Goal: Find specific page/section: Find specific page/section

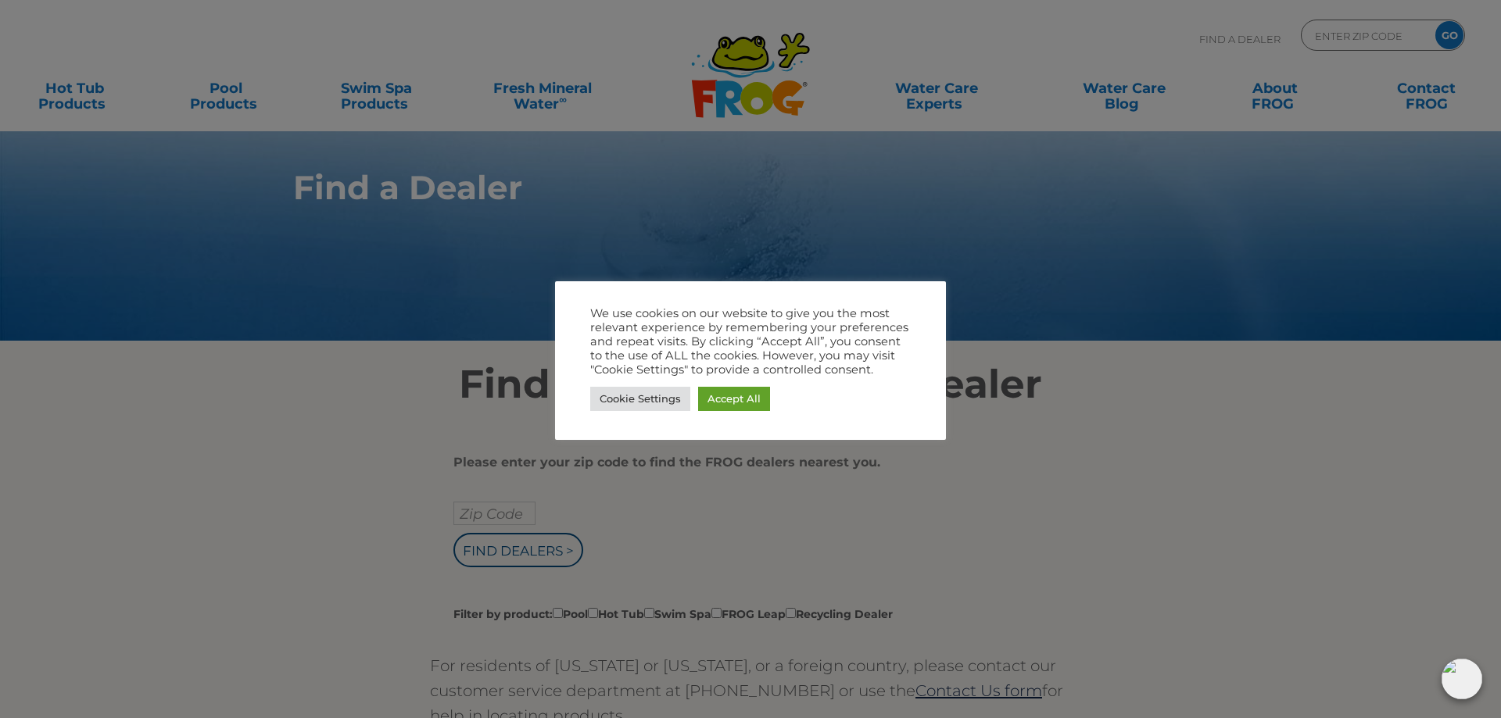
click at [1121, 269] on div at bounding box center [750, 359] width 1501 height 718
click at [951, 288] on div at bounding box center [750, 359] width 1501 height 718
click at [661, 406] on link "Cookie Settings" at bounding box center [640, 399] width 100 height 24
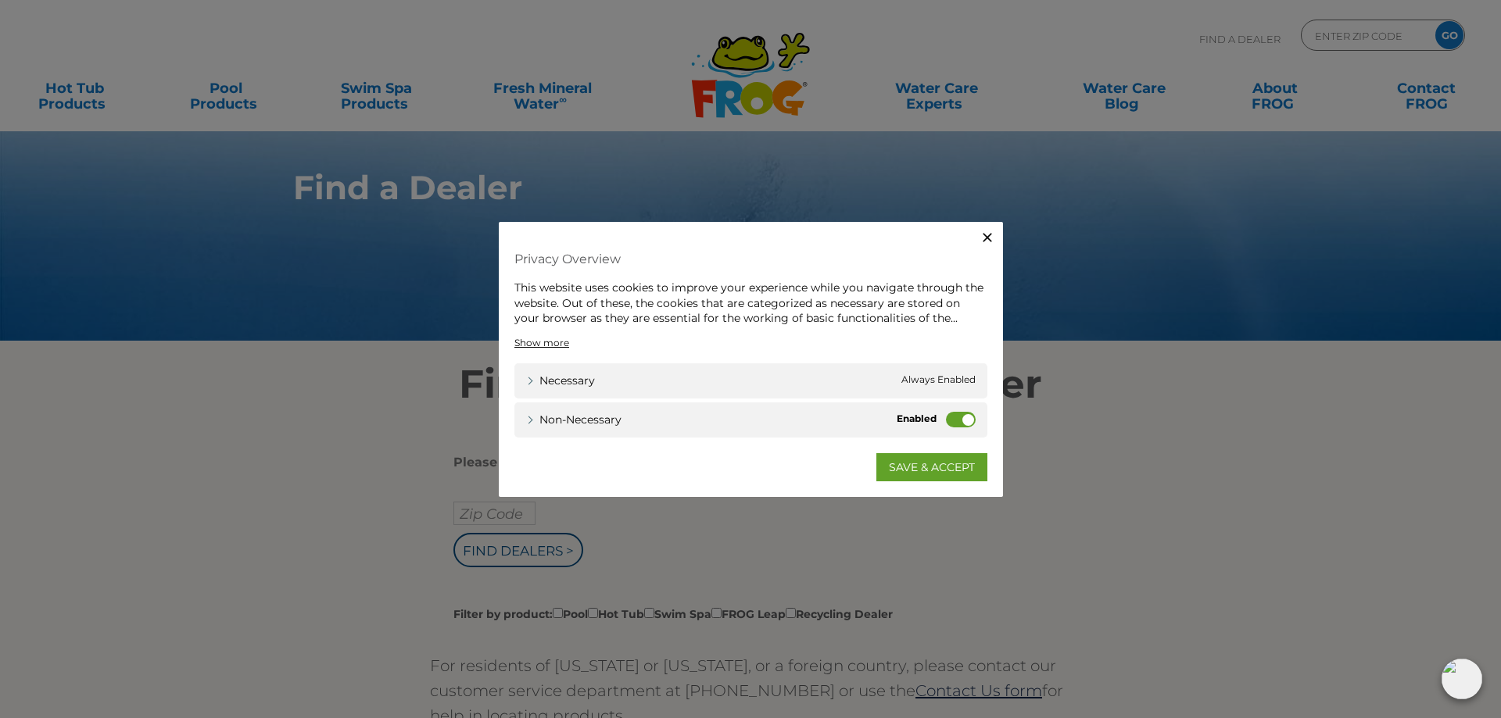
drag, startPoint x: 972, startPoint y: 420, endPoint x: 902, endPoint y: 416, distance: 70.5
click at [946, 416] on label "Non-necessary" at bounding box center [961, 419] width 30 height 16
click at [0, 0] on input "Non-necessary" at bounding box center [0, 0] width 0 height 0
click at [923, 469] on link "SAVE & ACCEPT" at bounding box center [931, 467] width 111 height 28
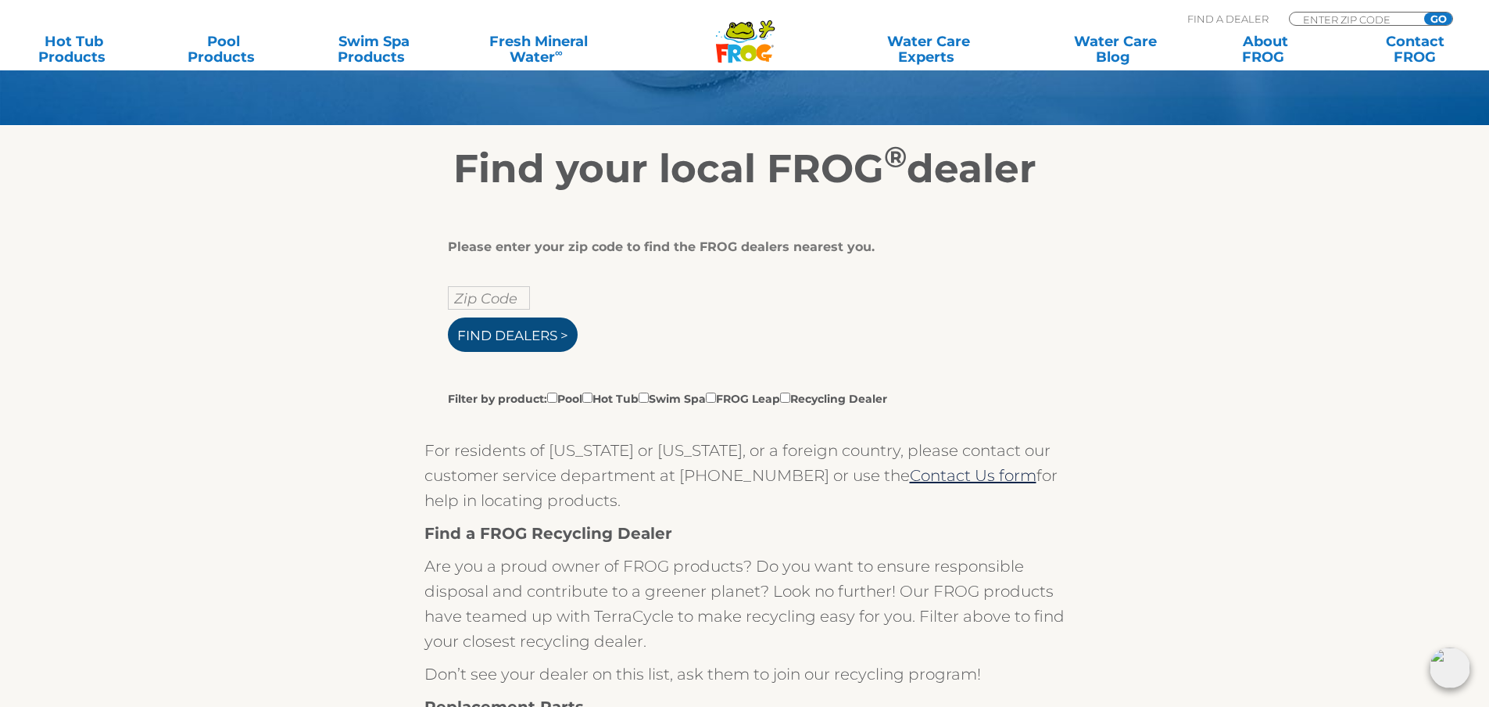
scroll to position [235, 0]
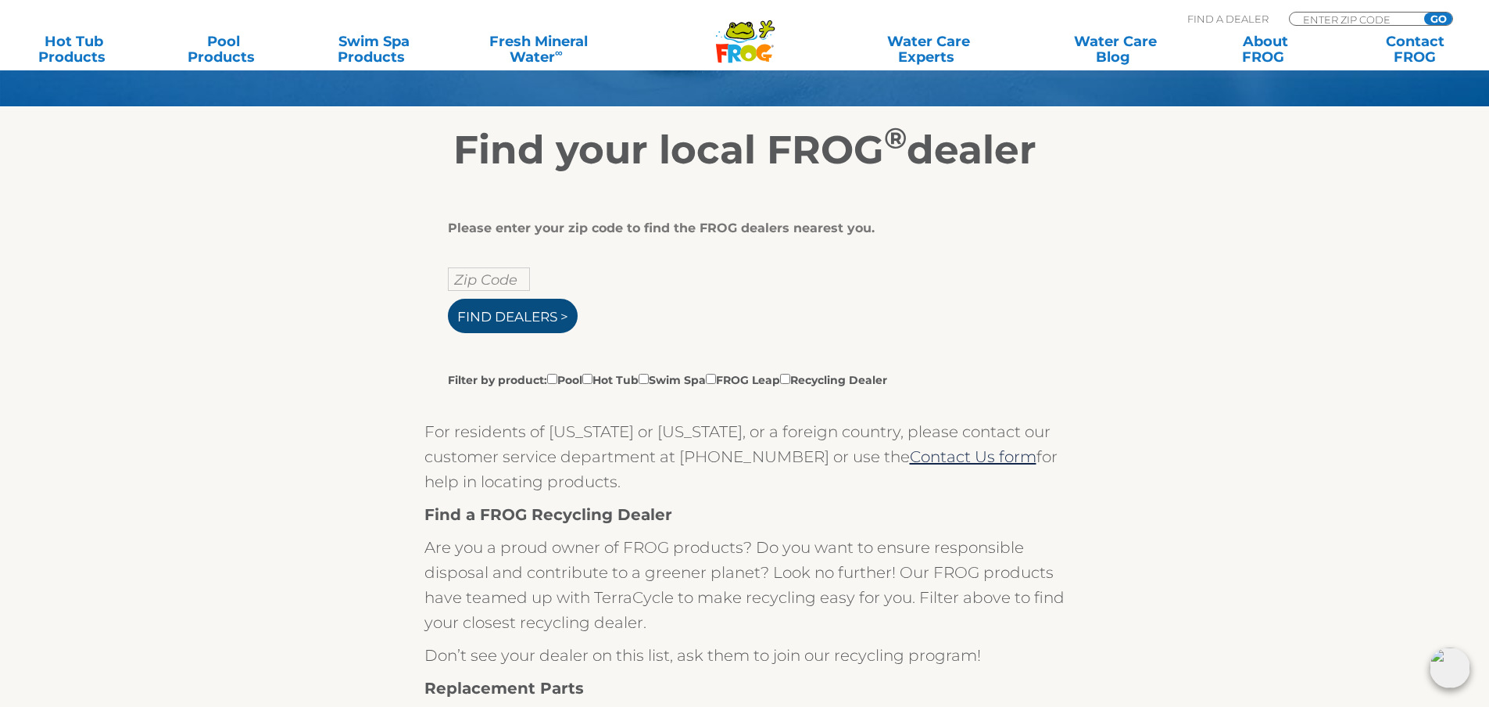
click at [513, 310] on input "Find Dealers >" at bounding box center [513, 316] width 130 height 34
type input "ENTER ZIP CODE"
click at [473, 274] on input "text" at bounding box center [489, 278] width 82 height 23
type input "60177"
click at [448, 299] on input "Find Dealers >" at bounding box center [513, 316] width 130 height 34
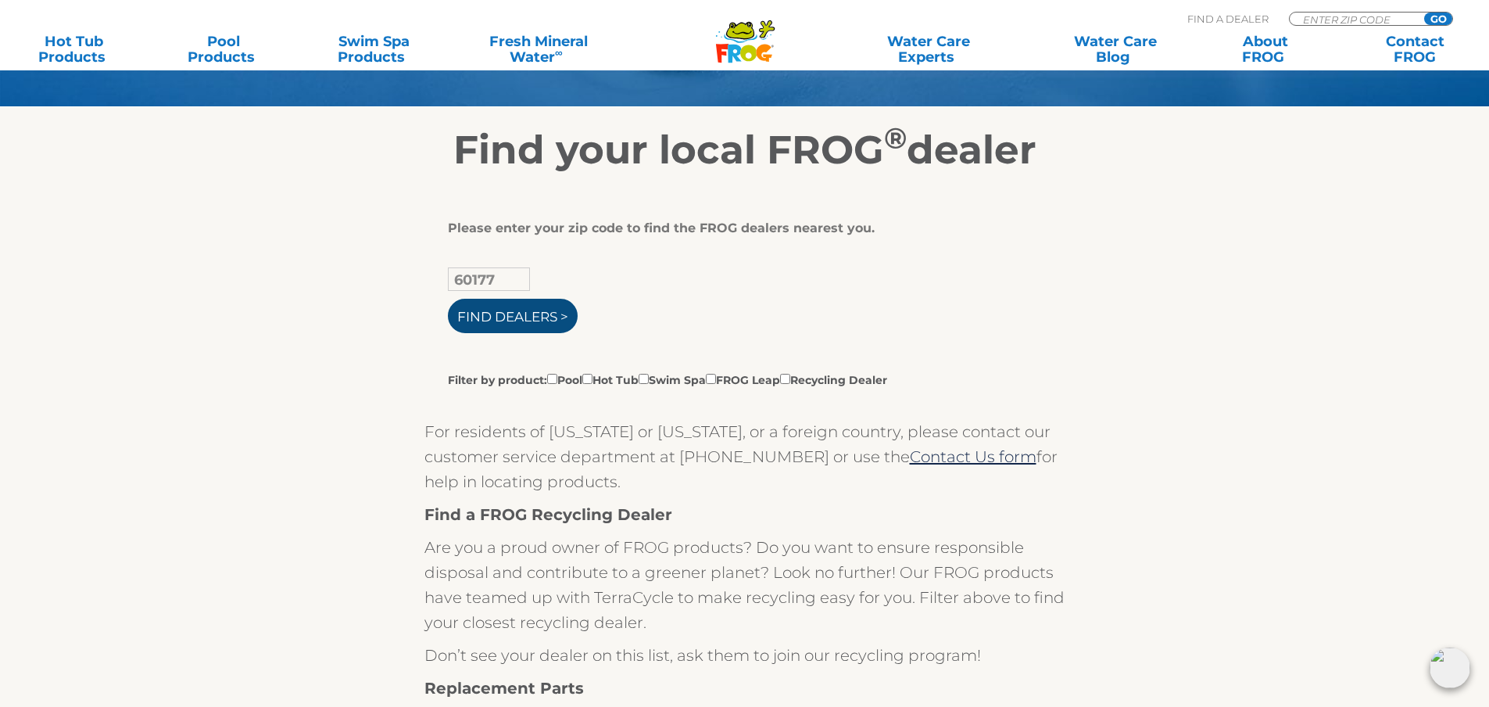
click at [499, 320] on input "Find Dealers >" at bounding box center [513, 316] width 130 height 34
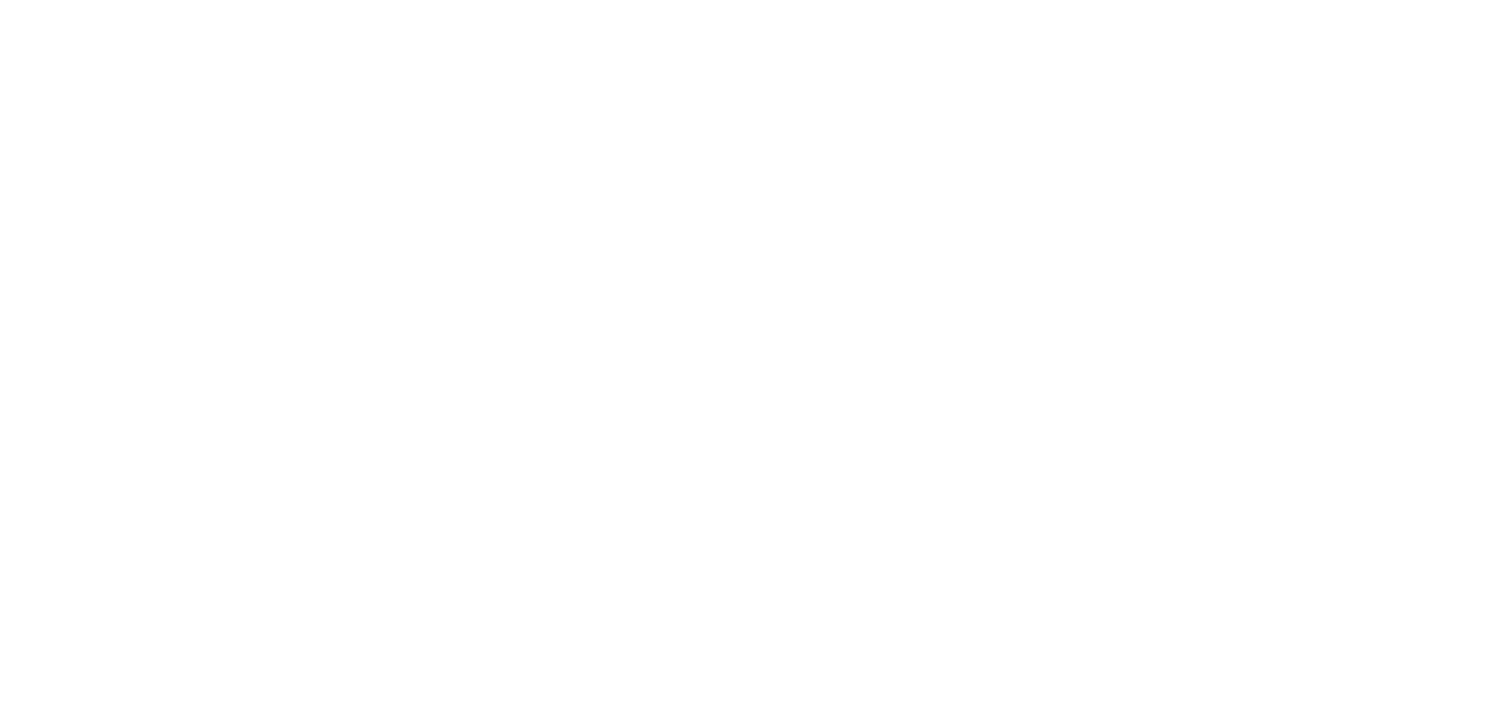
click at [0, 0] on html at bounding box center [0, 0] width 0 height 0
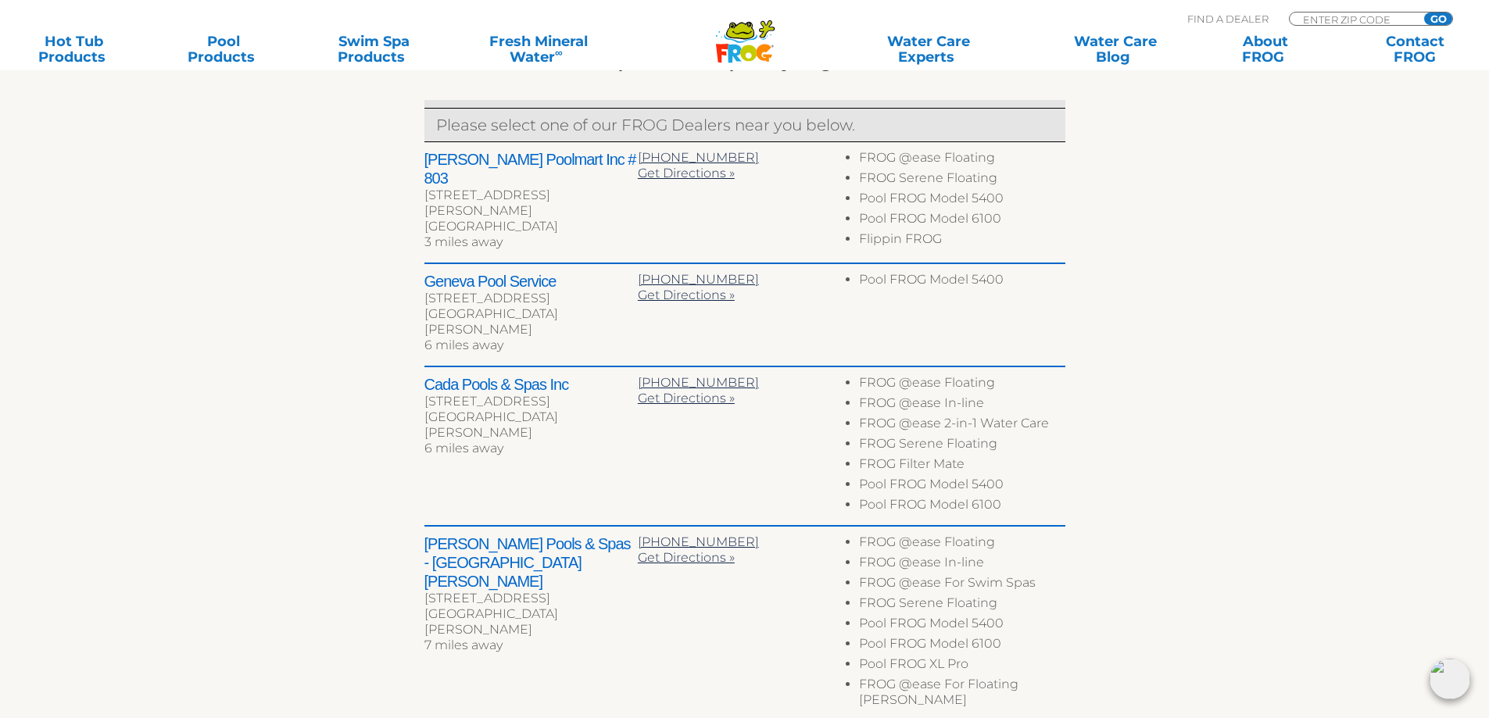
scroll to position [625, 0]
